Goal: Information Seeking & Learning: Learn about a topic

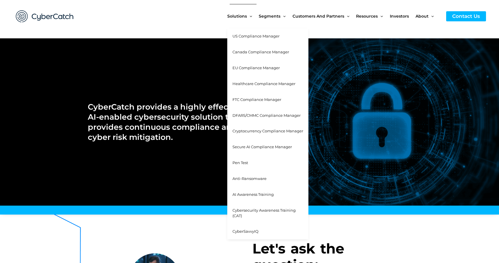
click at [264, 208] on span "Cybersecurity Awareness Training (CAT)" at bounding box center [263, 213] width 63 height 10
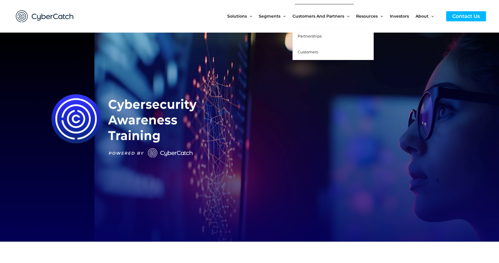
click at [316, 34] on span "Partnerships" at bounding box center [310, 36] width 24 height 5
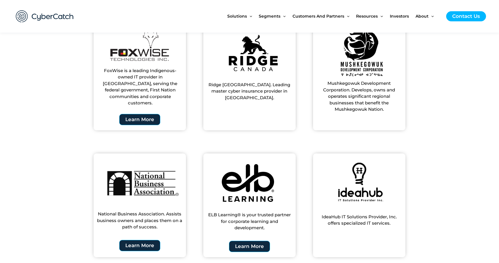
scroll to position [541, 0]
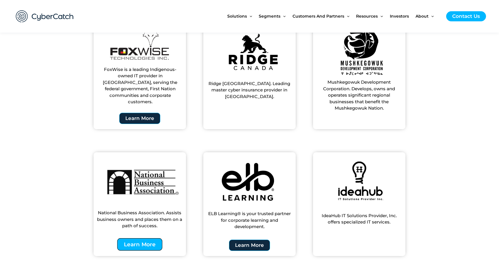
click at [147, 242] on span "Learn More" at bounding box center [140, 244] width 32 height 5
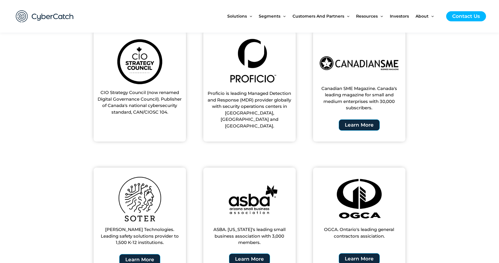
scroll to position [217, 0]
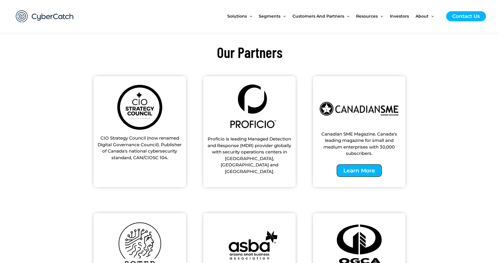
click at [363, 170] on span "Learn More" at bounding box center [359, 170] width 32 height 5
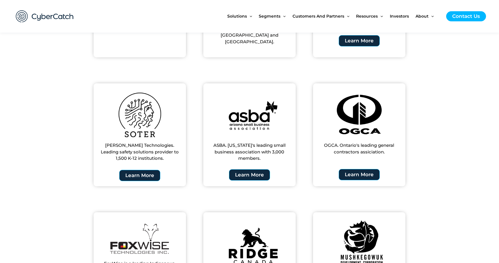
scroll to position [346, 0]
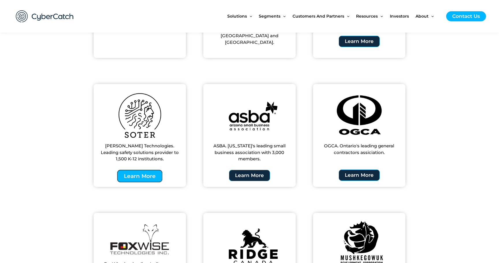
click at [150, 174] on span "Learn More" at bounding box center [140, 176] width 32 height 5
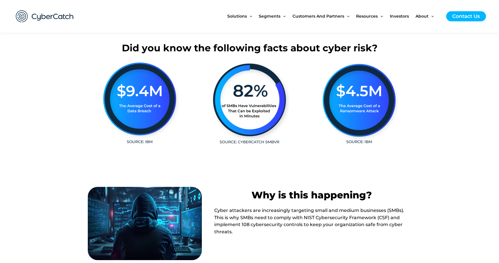
scroll to position [120, 0]
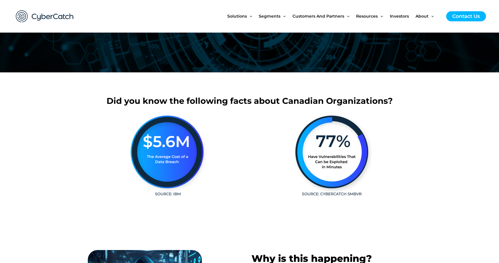
scroll to position [31, 0]
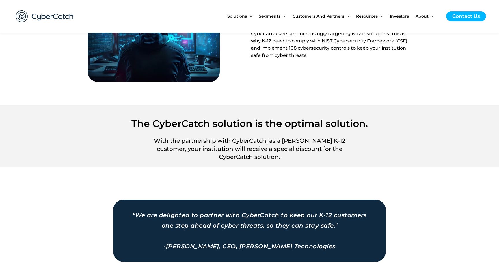
scroll to position [296, 0]
